Goal: Information Seeking & Learning: Learn about a topic

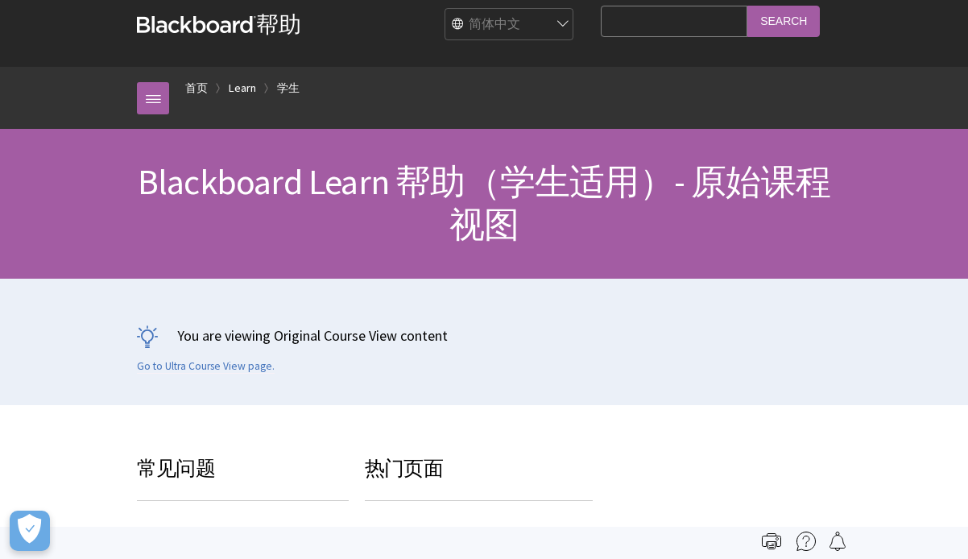
scroll to position [521, 0]
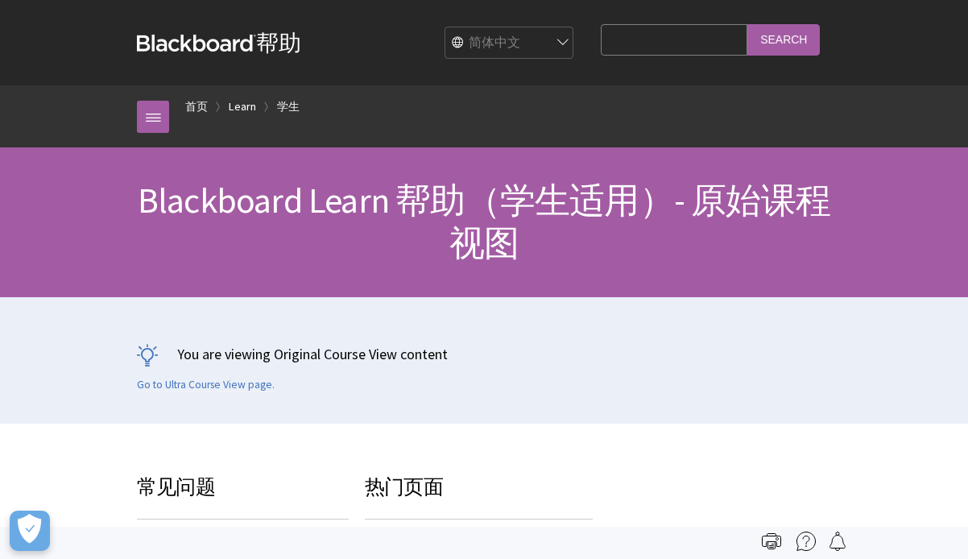
scroll to position [521, 0]
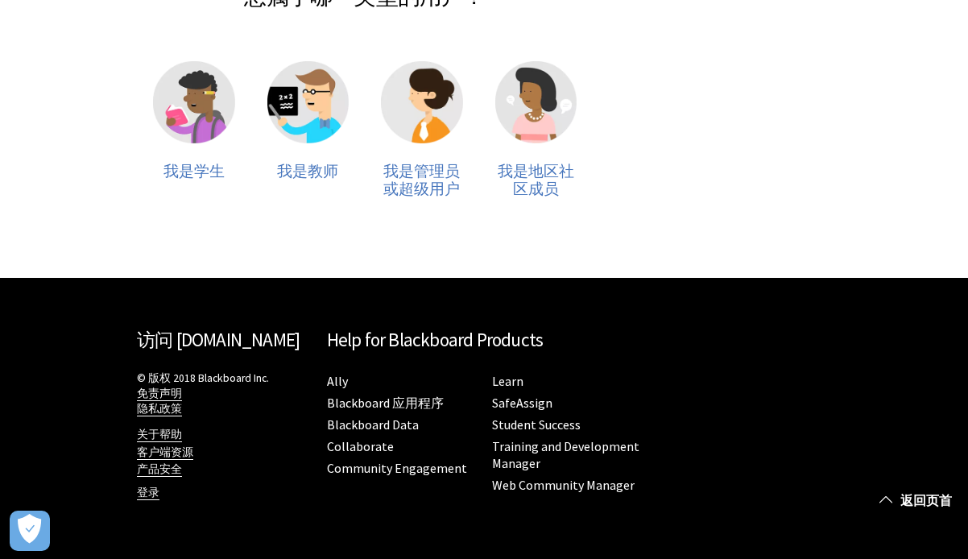
scroll to position [326, 0]
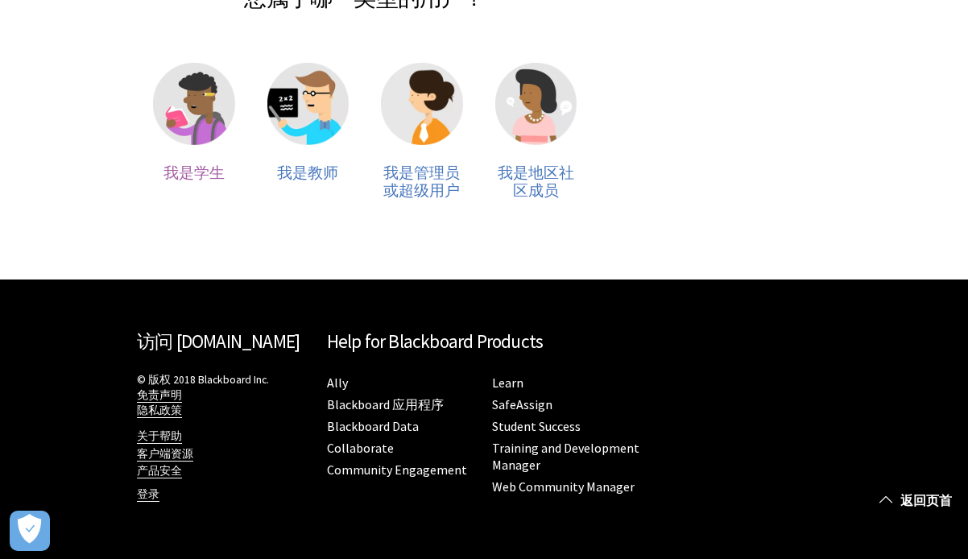
click at [208, 114] on img at bounding box center [194, 104] width 82 height 82
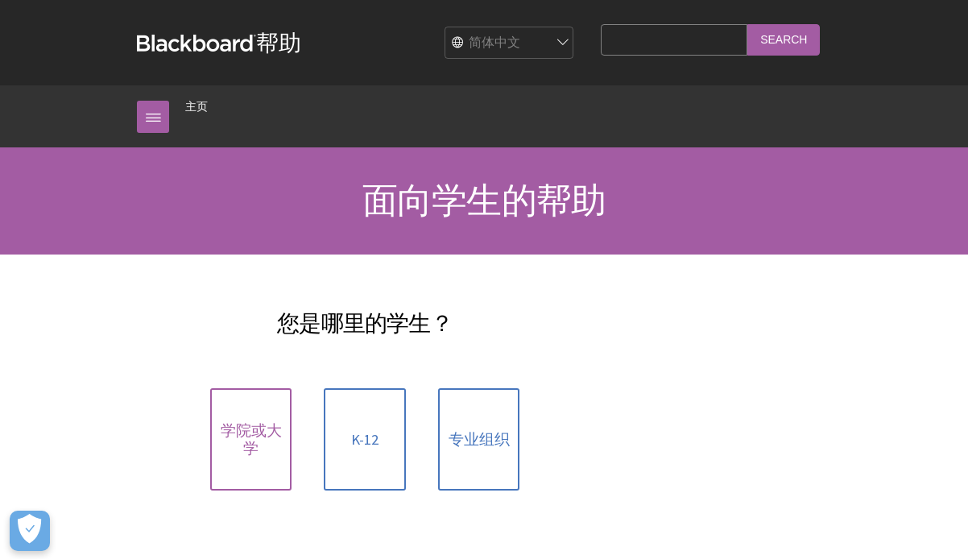
click at [259, 438] on span "学院或大学" at bounding box center [251, 439] width 63 height 35
